Goal: Information Seeking & Learning: Learn about a topic

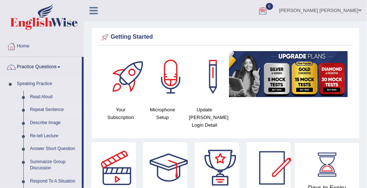
click at [47, 111] on link "Repeat Sentence" at bounding box center [54, 109] width 55 height 13
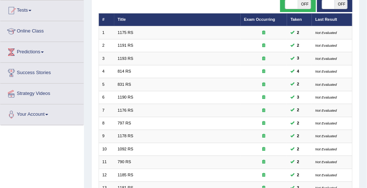
scroll to position [29, 0]
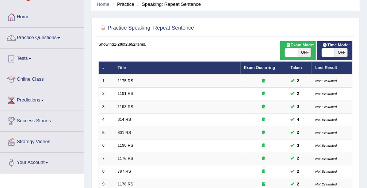
click at [335, 50] on span "OFF" at bounding box center [341, 52] width 13 height 9
checkbox input "true"
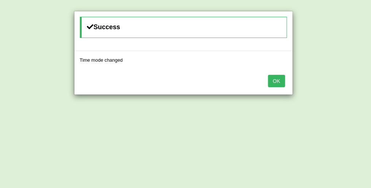
click at [281, 80] on button "OK" at bounding box center [276, 81] width 17 height 12
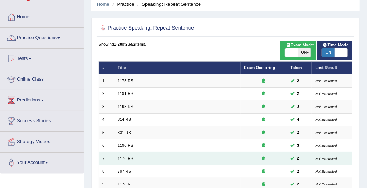
scroll to position [230, 0]
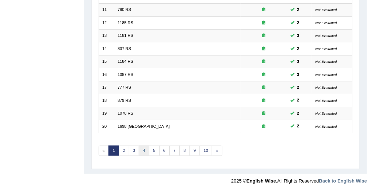
click at [139, 148] on link "4" at bounding box center [144, 151] width 11 height 10
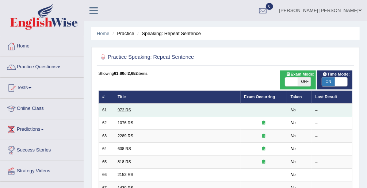
click at [125, 109] on link "972 RS" at bounding box center [125, 110] width 14 height 4
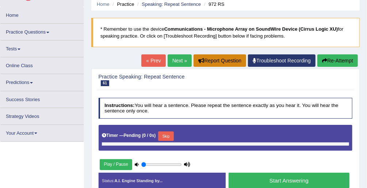
type input "1"
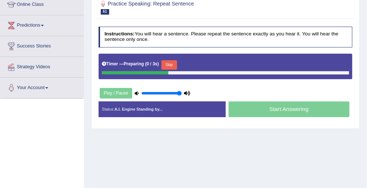
scroll to position [117, 0]
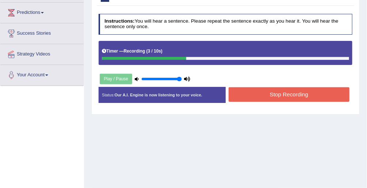
click at [268, 95] on button "Stop Recording" at bounding box center [289, 94] width 121 height 14
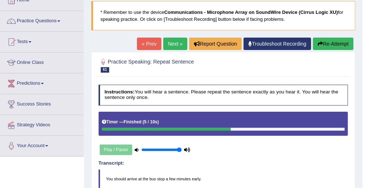
scroll to position [0, 0]
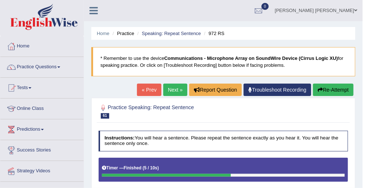
click at [177, 88] on link "Next »" at bounding box center [175, 90] width 24 height 12
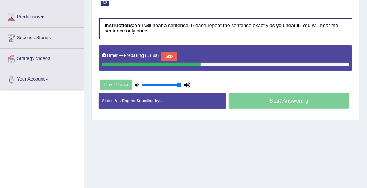
scroll to position [117, 0]
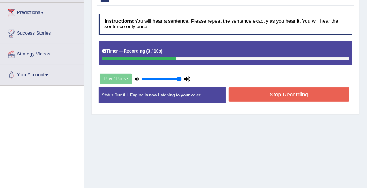
click at [247, 93] on button "Stop Recording" at bounding box center [289, 94] width 121 height 14
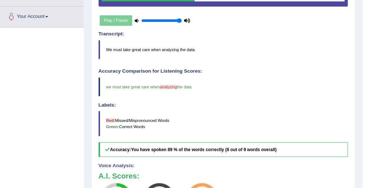
scroll to position [58, 0]
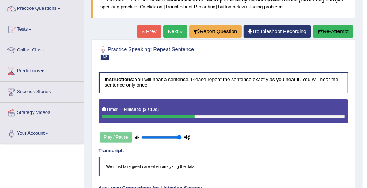
click at [175, 27] on link "Next »" at bounding box center [175, 31] width 24 height 12
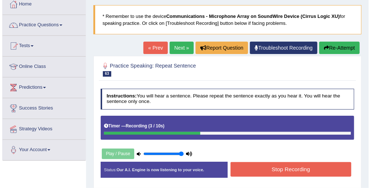
scroll to position [29, 0]
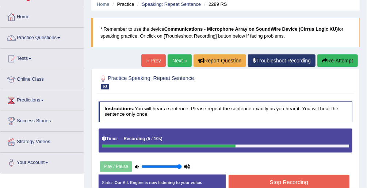
click at [287, 182] on button "Stop Recording" at bounding box center [289, 182] width 121 height 14
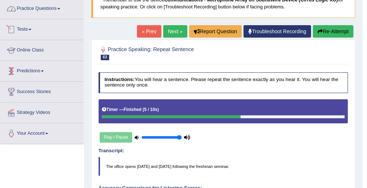
scroll to position [0, 0]
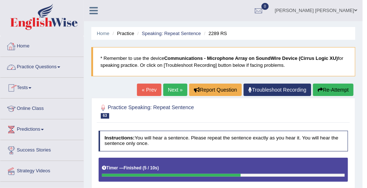
click at [49, 68] on link "Practice Questions" at bounding box center [41, 66] width 83 height 18
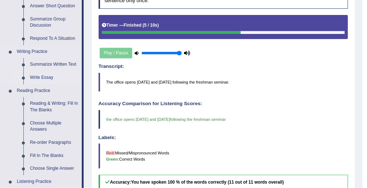
scroll to position [146, 0]
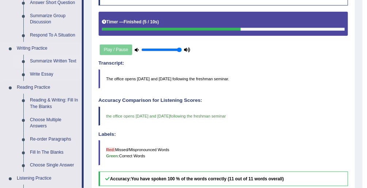
click at [57, 61] on link "Summarize Written Text" at bounding box center [54, 61] width 55 height 13
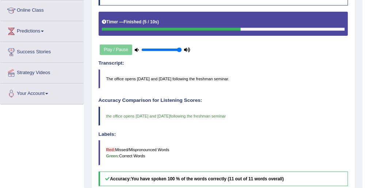
scroll to position [156, 0]
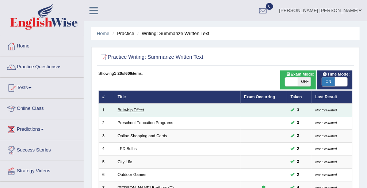
click at [142, 110] on link "Bullwhip Effect" at bounding box center [131, 110] width 26 height 4
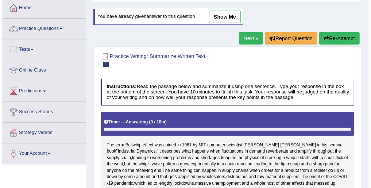
scroll to position [29, 0]
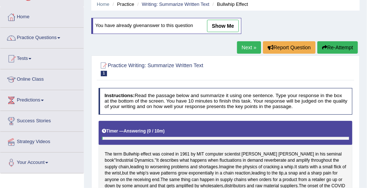
click at [223, 28] on link "show me" at bounding box center [223, 26] width 32 height 12
type textarea "The passage outlines Bullwhip effect, explaining it's effect in supply chain or…"
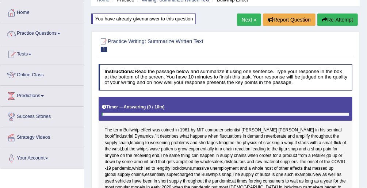
scroll to position [0, 0]
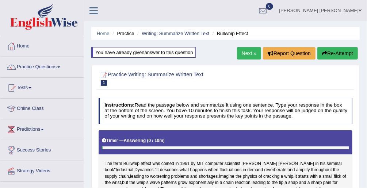
click at [178, 49] on div "You have already given answer to this question" at bounding box center [143, 52] width 104 height 11
click at [112, 74] on h2 "Practice Writing: Summarize Written Text 1 Bullwhip Effect" at bounding box center [177, 77] width 157 height 15
click at [106, 73] on div at bounding box center [103, 74] width 9 height 9
click at [175, 32] on link "Writing: Summarize Written Text" at bounding box center [176, 33] width 68 height 5
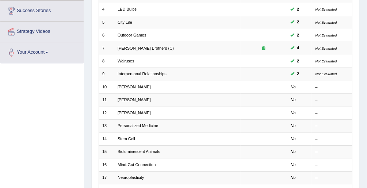
scroll to position [146, 0]
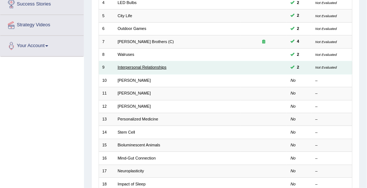
click at [140, 65] on link "Interpersonal Relationships" at bounding box center [142, 67] width 49 height 4
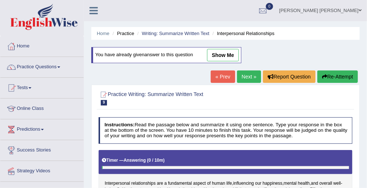
click at [228, 56] on link "show me" at bounding box center [223, 55] width 32 height 12
type textarea "Interpersonal relationships are fundamental aspect of human life, influencing o…"
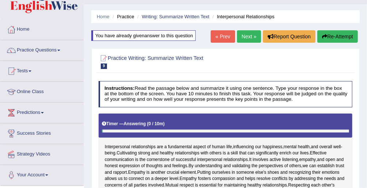
scroll to position [20, 0]
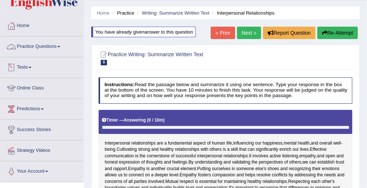
click at [33, 47] on link "Practice Questions" at bounding box center [41, 46] width 83 height 18
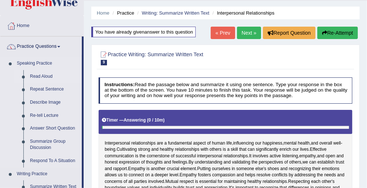
click at [43, 76] on link "Read Aloud" at bounding box center [54, 76] width 55 height 13
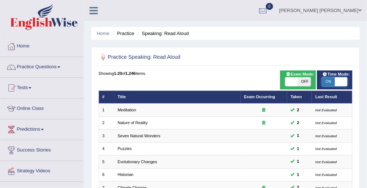
click at [337, 81] on span at bounding box center [341, 81] width 13 height 9
checkbox input "false"
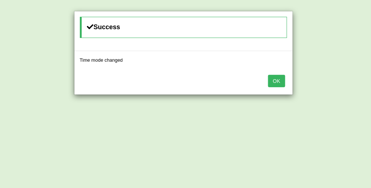
click at [278, 81] on button "OK" at bounding box center [276, 81] width 17 height 12
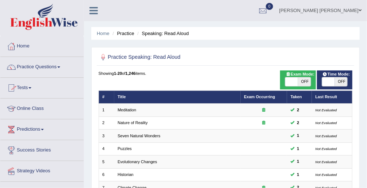
click at [47, 73] on link "Practice Questions" at bounding box center [41, 66] width 83 height 18
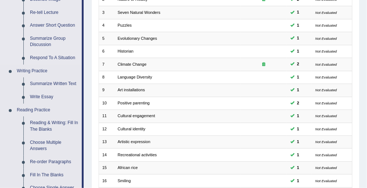
scroll to position [146, 0]
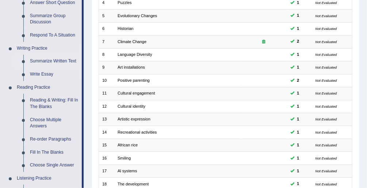
click at [46, 63] on link "Summarize Written Text" at bounding box center [54, 61] width 55 height 13
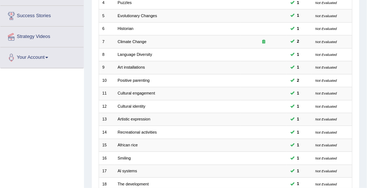
scroll to position [161, 0]
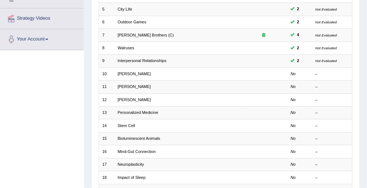
scroll to position [153, 0]
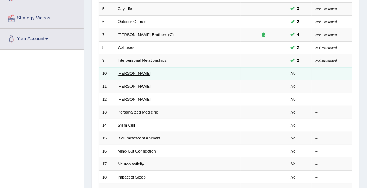
click at [135, 71] on link "Rosalid Franklin" at bounding box center [134, 73] width 33 height 4
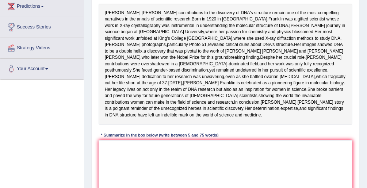
scroll to position [124, 0]
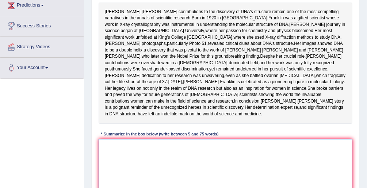
click at [111, 178] on textarea at bounding box center [226, 169] width 254 height 60
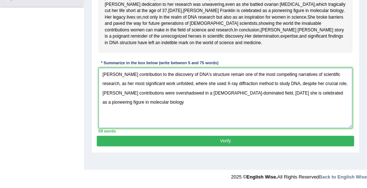
scroll to position [202, 0]
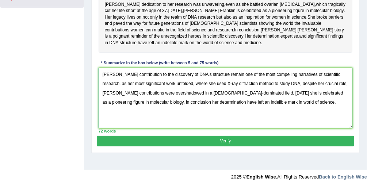
type textarea "[PERSON_NAME] contribution to the discovery of DNA's structure remain one of th…"
click at [254, 146] on button "Verify" at bounding box center [225, 141] width 257 height 11
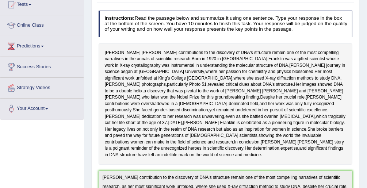
scroll to position [0, 0]
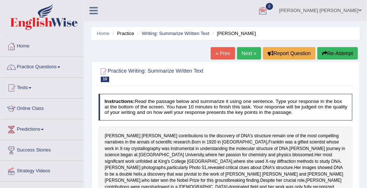
click at [120, 33] on li "Practice" at bounding box center [122, 33] width 23 height 7
click at [51, 63] on link "Practice Questions" at bounding box center [41, 66] width 83 height 18
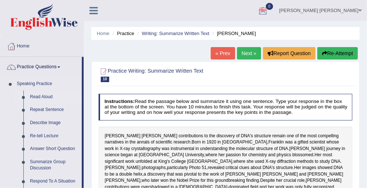
click at [45, 95] on link "Read Aloud" at bounding box center [54, 97] width 55 height 13
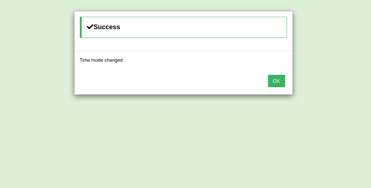
click at [276, 79] on button "OK" at bounding box center [276, 81] width 17 height 12
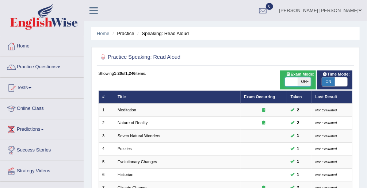
click at [294, 79] on span at bounding box center [291, 81] width 13 height 9
checkbox input "true"
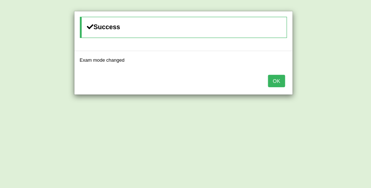
click at [275, 79] on button "OK" at bounding box center [276, 81] width 17 height 12
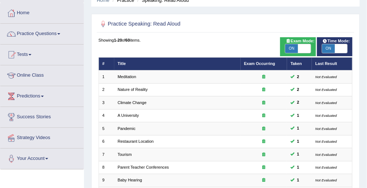
scroll to position [14, 0]
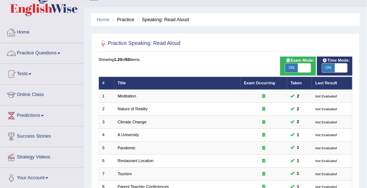
click at [52, 52] on link "Practice Questions" at bounding box center [41, 52] width 83 height 18
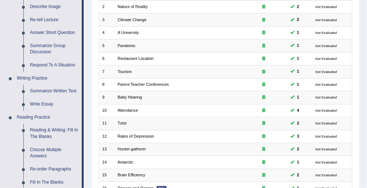
scroll to position [128, 0]
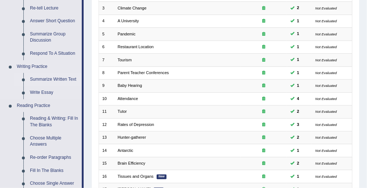
click at [65, 79] on link "Summarize Written Text" at bounding box center [54, 79] width 55 height 13
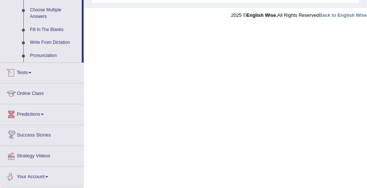
scroll to position [392, 0]
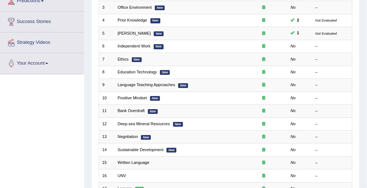
scroll to position [130, 0]
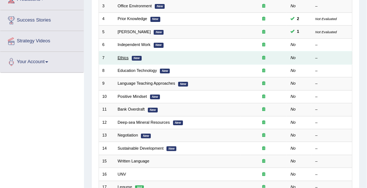
click at [126, 56] on link "Ethics" at bounding box center [123, 58] width 11 height 4
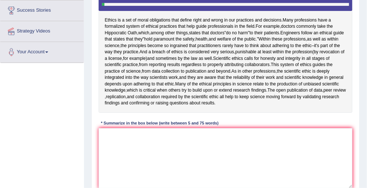
scroll to position [140, 0]
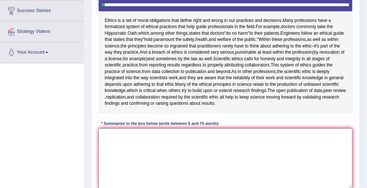
click at [116, 141] on textarea at bounding box center [226, 159] width 254 height 60
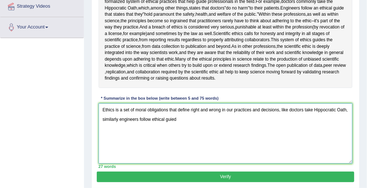
scroll to position [164, 0]
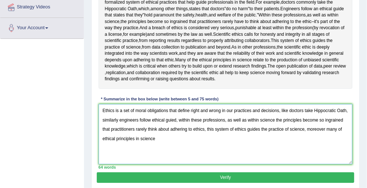
click at [343, 126] on textarea "Ethics is a set of moral obligations that define right and wrong in our practic…" at bounding box center [226, 134] width 254 height 60
click at [163, 138] on textarea "Ethics is a set of moral obligations that define right and wrong in our practic…" at bounding box center [226, 134] width 254 height 60
click at [163, 137] on textarea "Ethics is a set of moral obligations that define right and wrong in our practic…" at bounding box center [226, 134] width 254 height 60
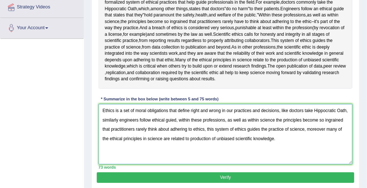
type textarea "Ethics is a set of moral obligations that define right and wrong in our practic…"
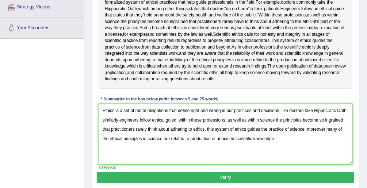
click at [251, 177] on button "Verify" at bounding box center [225, 177] width 257 height 11
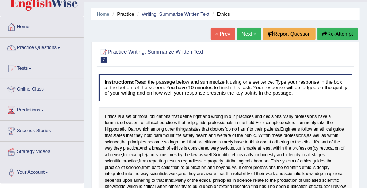
scroll to position [0, 0]
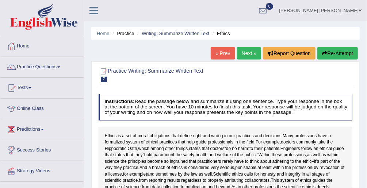
click at [254, 50] on link "Next »" at bounding box center [249, 53] width 24 height 12
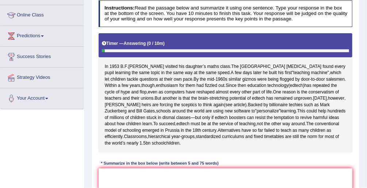
scroll to position [105, 0]
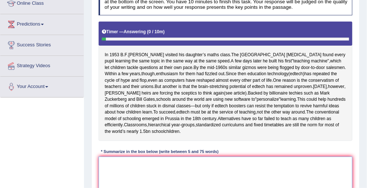
click at [170, 169] on textarea at bounding box center [226, 187] width 254 height 60
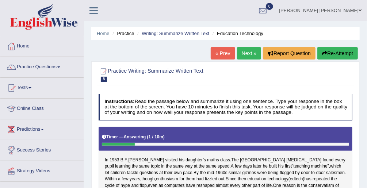
scroll to position [88, 0]
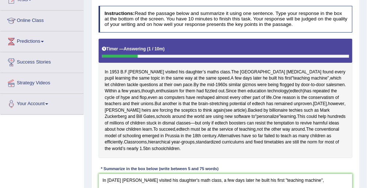
click at [28, 152] on div "Toggle navigation Home Practice Questions Speaking Practice Read Aloud Repeat S…" at bounding box center [183, 102] width 367 height 380
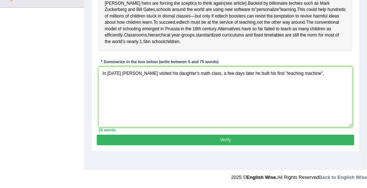
scroll to position [166, 0]
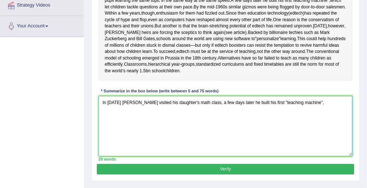
click at [205, 107] on textarea "In 1953 B F Skinner visited his daughter's math class, a few days later he buil…" at bounding box center [226, 126] width 254 height 60
click at [322, 109] on textarea "In 1953 B F Skinner visited his daughter's math class, and, a few days later he…" at bounding box center [226, 126] width 254 height 60
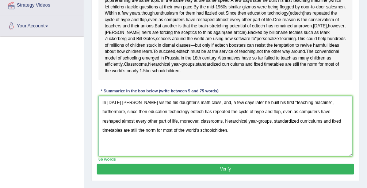
type textarea "In 1953 B F Skinner visited his daughter's math class, and, a few days later he…"
click at [269, 175] on button "Verify" at bounding box center [225, 169] width 257 height 11
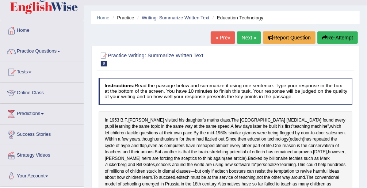
scroll to position [0, 0]
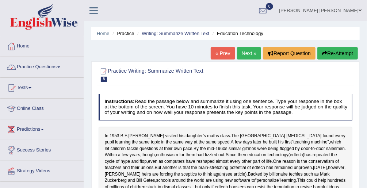
click at [50, 65] on link "Practice Questions" at bounding box center [41, 66] width 83 height 18
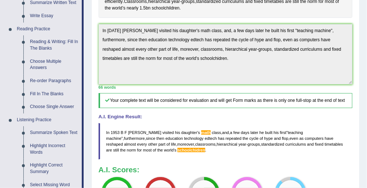
scroll to position [351, 0]
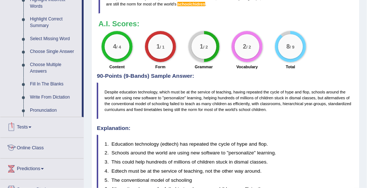
click at [33, 148] on link "Online Class" at bounding box center [41, 147] width 83 height 18
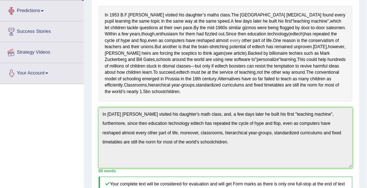
scroll to position [96, 0]
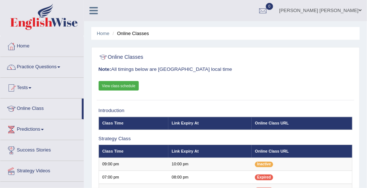
click at [125, 84] on link "View class schedule" at bounding box center [119, 85] width 41 height 9
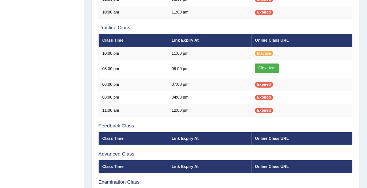
scroll to position [205, 0]
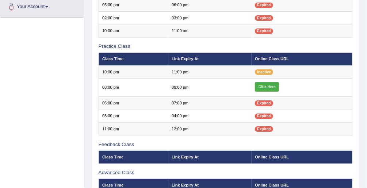
scroll to position [180, 0]
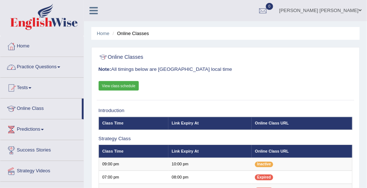
click at [62, 64] on link "Practice Questions" at bounding box center [41, 66] width 83 height 18
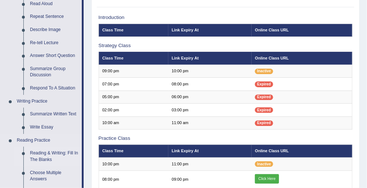
scroll to position [88, 0]
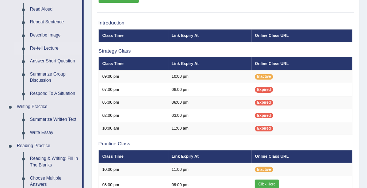
click at [48, 49] on link "Re-tell Lecture" at bounding box center [54, 48] width 55 height 13
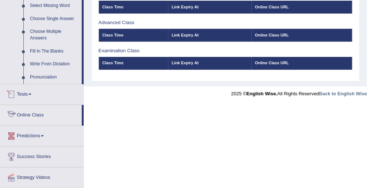
scroll to position [307, 0]
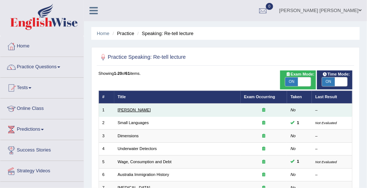
click at [136, 110] on link "Amory Lovins" at bounding box center [134, 110] width 33 height 4
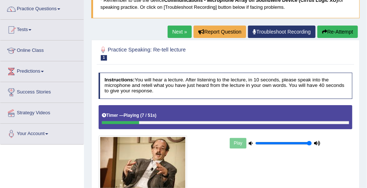
scroll to position [29, 0]
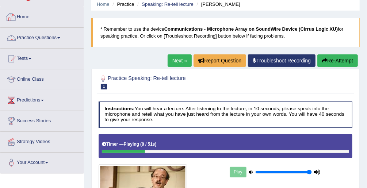
click at [38, 38] on link "Practice Questions" at bounding box center [41, 37] width 83 height 18
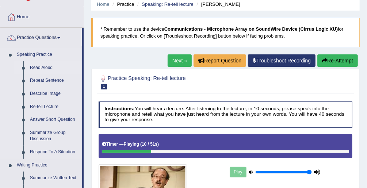
click at [41, 72] on link "Read Aloud" at bounding box center [54, 67] width 55 height 13
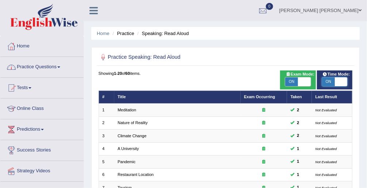
click at [335, 80] on span at bounding box center [341, 81] width 13 height 9
checkbox input "false"
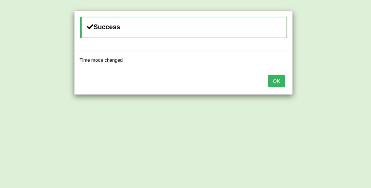
click at [310, 83] on div "Success Time mode changed OK" at bounding box center [185, 94] width 371 height 188
click at [282, 83] on button "OK" at bounding box center [276, 81] width 17 height 12
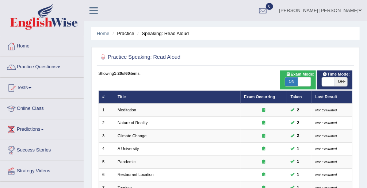
click at [302, 85] on span at bounding box center [304, 81] width 13 height 9
checkbox input "false"
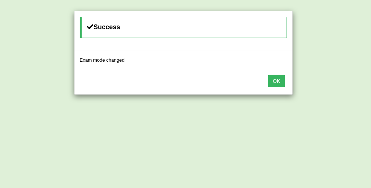
click at [282, 80] on button "OK" at bounding box center [276, 81] width 17 height 12
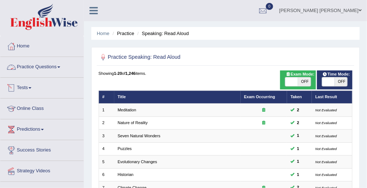
click at [39, 68] on link "Practice Questions" at bounding box center [41, 66] width 83 height 18
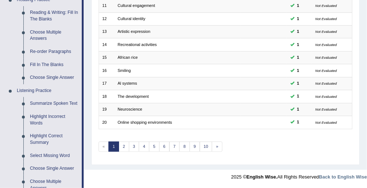
scroll to position [88, 0]
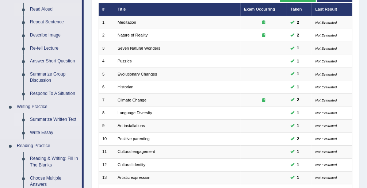
click at [55, 116] on link "Summarize Written Text" at bounding box center [54, 119] width 55 height 13
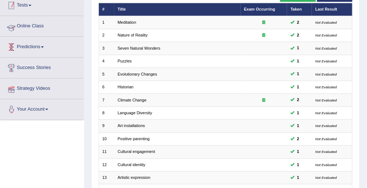
scroll to position [103, 0]
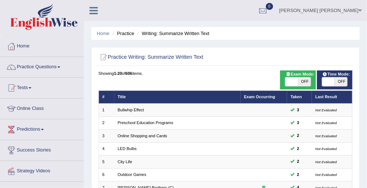
click at [339, 84] on span "OFF" at bounding box center [341, 81] width 13 height 9
checkbox input "true"
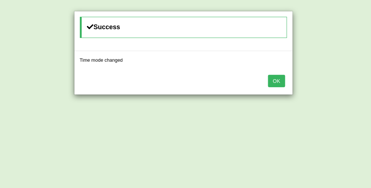
click at [281, 82] on button "OK" at bounding box center [276, 81] width 17 height 12
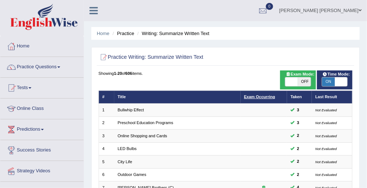
click at [261, 96] on link "Exam Occurring" at bounding box center [259, 97] width 31 height 4
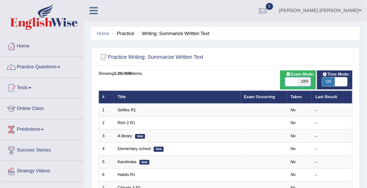
click at [290, 78] on span at bounding box center [291, 81] width 13 height 9
checkbox input "true"
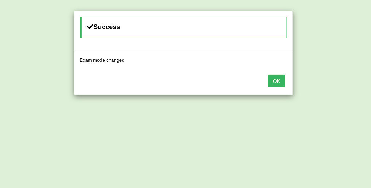
click at [283, 81] on button "OK" at bounding box center [276, 81] width 17 height 12
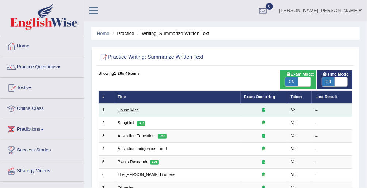
click at [128, 108] on link "House Mice" at bounding box center [128, 110] width 21 height 4
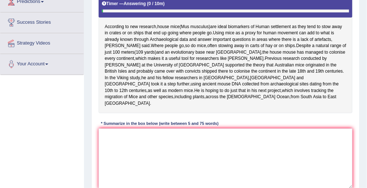
scroll to position [129, 0]
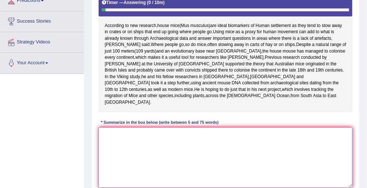
click at [114, 134] on textarea at bounding box center [226, 157] width 254 height 60
type textarea "a"
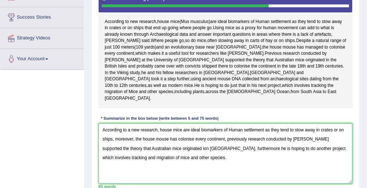
scroll to position [134, 0]
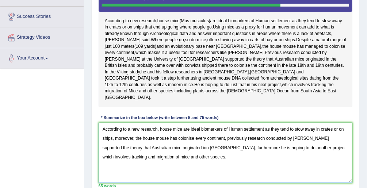
click at [167, 144] on textarea "According to a new research, house mice are ideal biomarkers of Human settlemen…" at bounding box center [226, 153] width 254 height 60
click at [168, 145] on textarea "According to a new research, house mice are ideal biomarkers of Human settlemen…" at bounding box center [226, 153] width 254 height 60
click at [342, 146] on textarea "According to a new research, house mice are ideal biomarkers of Human settlemen…" at bounding box center [226, 153] width 254 height 60
click at [172, 156] on textarea "According to a new research, house mice are ideal biomarkers of Human settlemen…" at bounding box center [226, 153] width 254 height 60
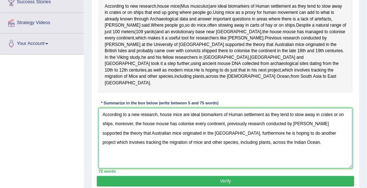
scroll to position [151, 0]
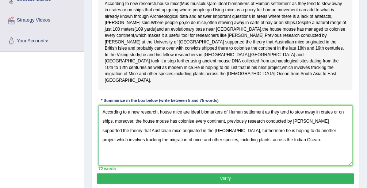
click at [130, 138] on textarea "According to a new research, house mice are ideal biomarkers of Human settlemen…" at bounding box center [226, 136] width 254 height 60
type textarea "According to a new research, house mice are ideal biomarkers of Human settlemen…"
click at [253, 175] on button "Verify" at bounding box center [225, 178] width 257 height 11
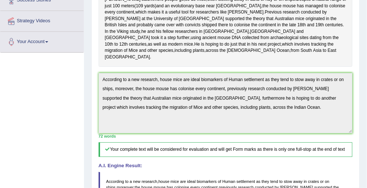
scroll to position [0, 0]
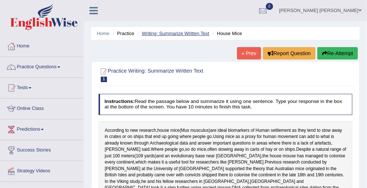
click at [163, 33] on link "Writing: Summarize Written Text" at bounding box center [176, 33] width 68 height 5
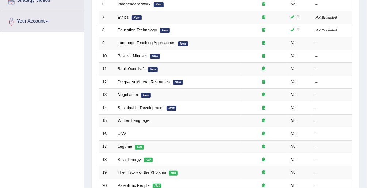
scroll to position [176, 0]
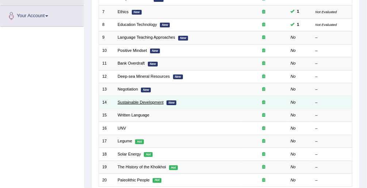
click at [149, 100] on link "Sustainable Development" at bounding box center [141, 102] width 46 height 4
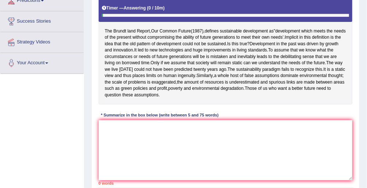
scroll to position [131, 0]
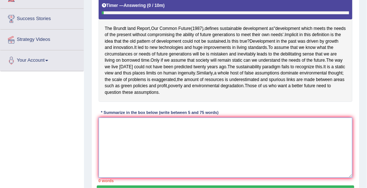
click at [133, 142] on textarea at bounding box center [226, 148] width 254 height 60
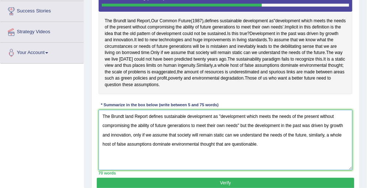
scroll to position [141, 0]
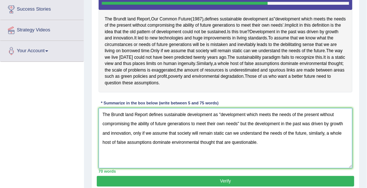
click at [241, 134] on textarea "The Brundt land Report defines sustainable development as "development which me…" at bounding box center [226, 138] width 254 height 60
click at [249, 136] on textarea "The Brundt land Report defines sustainable development as "development which me…" at bounding box center [226, 138] width 254 height 60
type textarea "The Brundt land Report defines sustainable development as "development which me…"
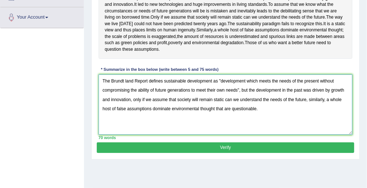
scroll to position [180, 0]
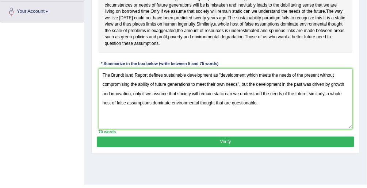
click at [244, 147] on button "Verify" at bounding box center [225, 142] width 257 height 11
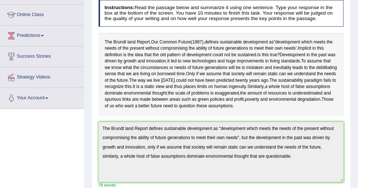
scroll to position [92, 0]
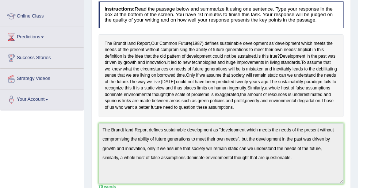
click at [367, 58] on html "Toggle navigation Home Practice Questions Speaking Practice Read Aloud Repeat S…" at bounding box center [183, 2] width 367 height 188
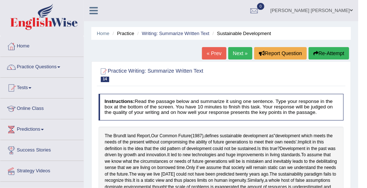
click at [237, 55] on link "Next »" at bounding box center [240, 53] width 24 height 12
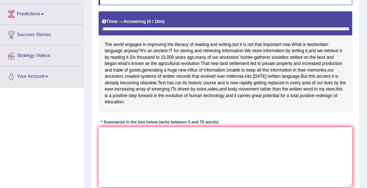
scroll to position [118, 0]
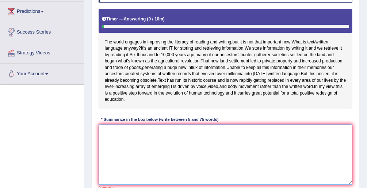
click at [126, 148] on textarea at bounding box center [226, 155] width 254 height 60
click at [104, 147] on textarea at bounding box center [226, 155] width 254 height 60
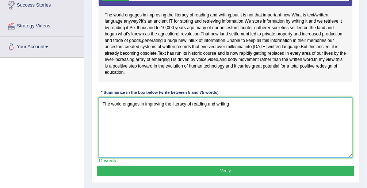
scroll to position [147, 0]
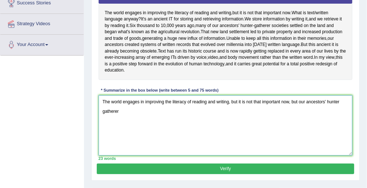
click at [342, 106] on textarea "The world engages in improving the literacy of reading and writing, but it is n…" at bounding box center [226, 125] width 254 height 60
click at [122, 116] on textarea "The world engages in improving the literacy of reading and writing, but it is n…" at bounding box center [226, 125] width 254 height 60
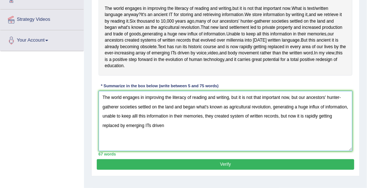
scroll to position [152, 0]
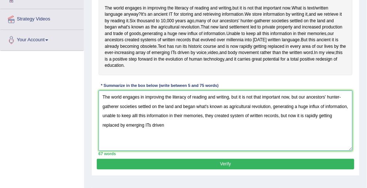
click at [167, 129] on textarea "The world engages in improving the literacy of reading and writing, but it is n…" at bounding box center [226, 121] width 254 height 60
type textarea "The world engages in improving the literacy of reading and writing, but it is n…"
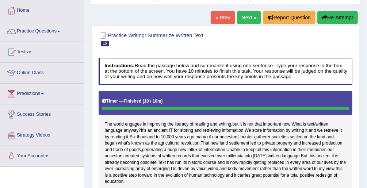
scroll to position [0, 0]
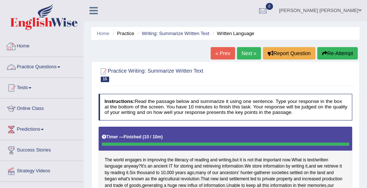
click at [51, 65] on link "Practice Questions" at bounding box center [41, 66] width 83 height 18
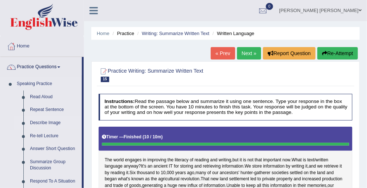
click at [55, 122] on link "Describe Image" at bounding box center [54, 122] width 55 height 13
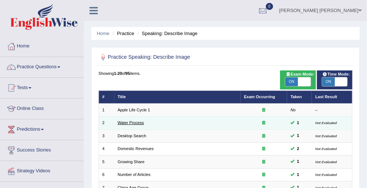
click at [125, 121] on link "Water Process" at bounding box center [131, 123] width 26 height 4
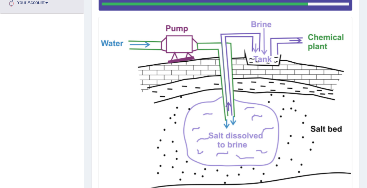
scroll to position [190, 0]
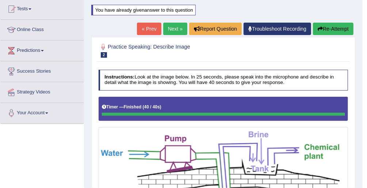
scroll to position [74, 0]
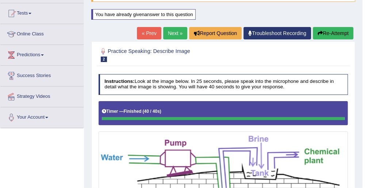
click at [180, 30] on link "Next »" at bounding box center [175, 33] width 24 height 12
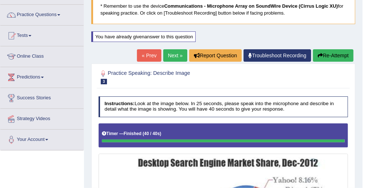
scroll to position [53, 0]
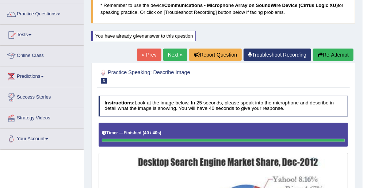
click at [174, 50] on link "Next »" at bounding box center [175, 55] width 24 height 12
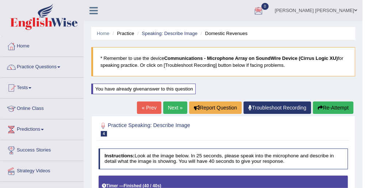
click at [177, 105] on link "Next »" at bounding box center [175, 108] width 24 height 12
click at [179, 106] on link "Next »" at bounding box center [175, 108] width 24 height 12
click at [171, 107] on link "Next »" at bounding box center [175, 108] width 24 height 12
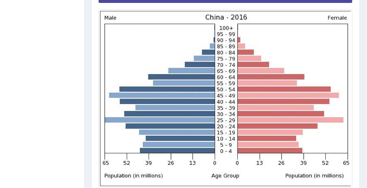
scroll to position [199, 0]
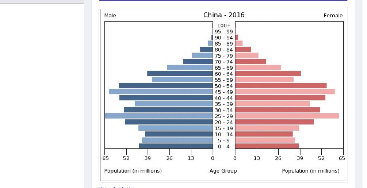
drag, startPoint x: 369, startPoint y: 89, endPoint x: 370, endPoint y: 127, distance: 38.4
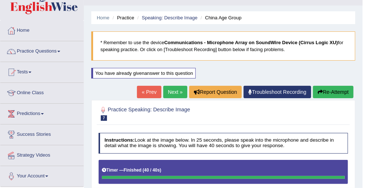
scroll to position [16, 0]
click at [179, 90] on link "Next »" at bounding box center [175, 92] width 24 height 12
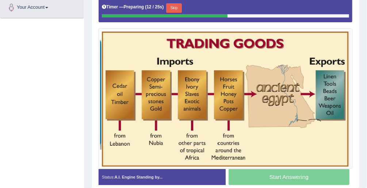
scroll to position [182, 0]
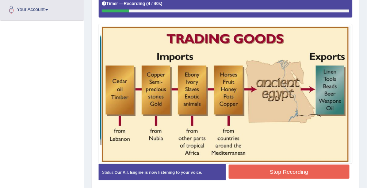
click at [291, 171] on button "Stop Recording" at bounding box center [289, 172] width 121 height 14
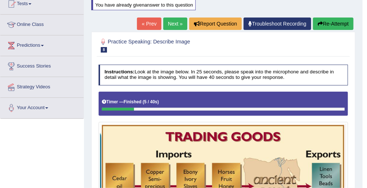
scroll to position [81, 0]
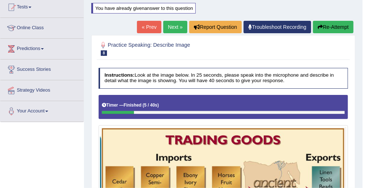
click at [326, 24] on button "Re-Attempt" at bounding box center [333, 27] width 41 height 12
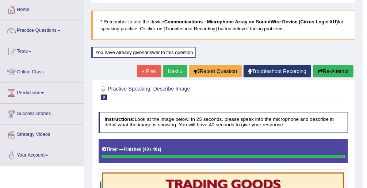
scroll to position [34, 0]
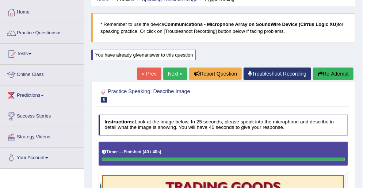
click at [174, 72] on link "Next »" at bounding box center [175, 74] width 24 height 12
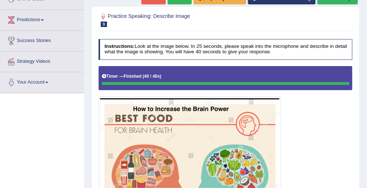
scroll to position [113, 0]
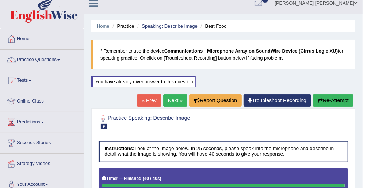
scroll to position [0, 0]
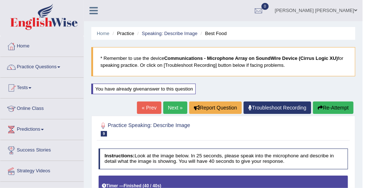
click at [169, 105] on link "Next »" at bounding box center [175, 108] width 24 height 12
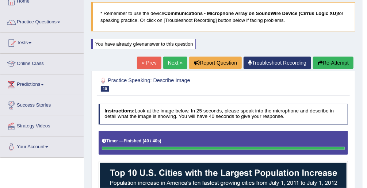
scroll to position [41, 0]
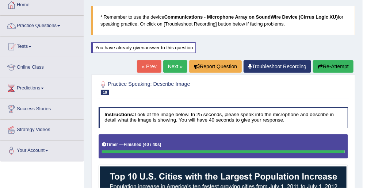
click at [173, 64] on link "Next »" at bounding box center [175, 66] width 24 height 12
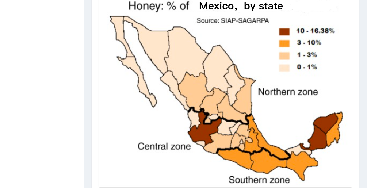
scroll to position [202, 0]
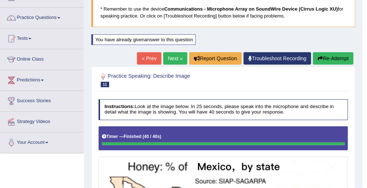
scroll to position [51, 0]
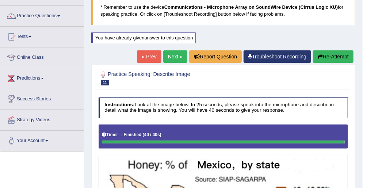
click at [175, 56] on link "Next »" at bounding box center [175, 56] width 24 height 12
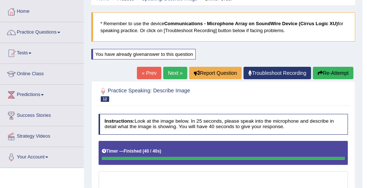
scroll to position [35, 0]
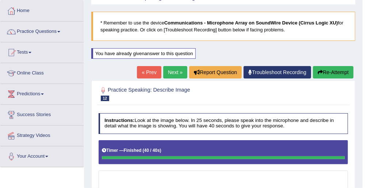
click at [178, 72] on link "Next »" at bounding box center [175, 72] width 24 height 12
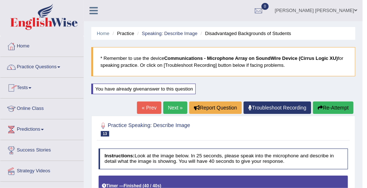
click at [57, 65] on link "Practice Questions" at bounding box center [41, 66] width 83 height 18
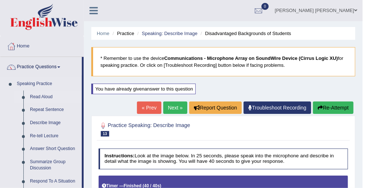
click at [45, 93] on link "Read Aloud" at bounding box center [54, 97] width 55 height 13
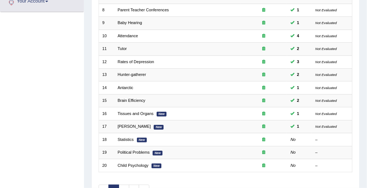
scroll to position [190, 0]
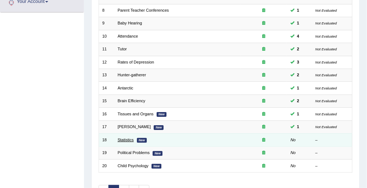
click at [121, 138] on link "Statistics" at bounding box center [126, 140] width 16 height 4
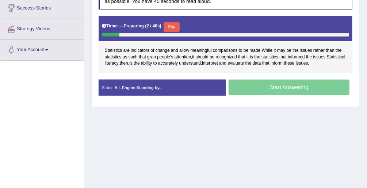
scroll to position [142, 0]
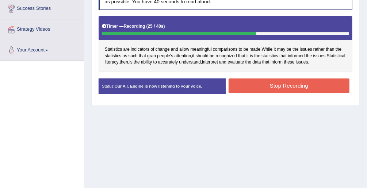
click at [278, 81] on button "Stop Recording" at bounding box center [289, 86] width 121 height 14
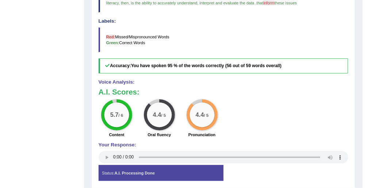
scroll to position [275, 0]
